Goal: Task Accomplishment & Management: Use online tool/utility

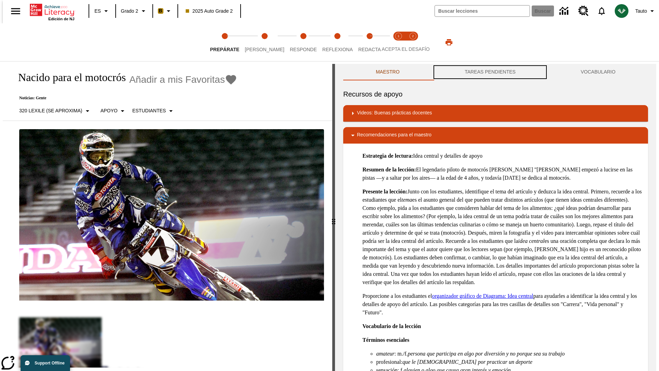
click at [490, 72] on button "TAREAS PENDIENTES" at bounding box center [490, 72] width 116 height 16
